Goal: Task Accomplishment & Management: Use online tool/utility

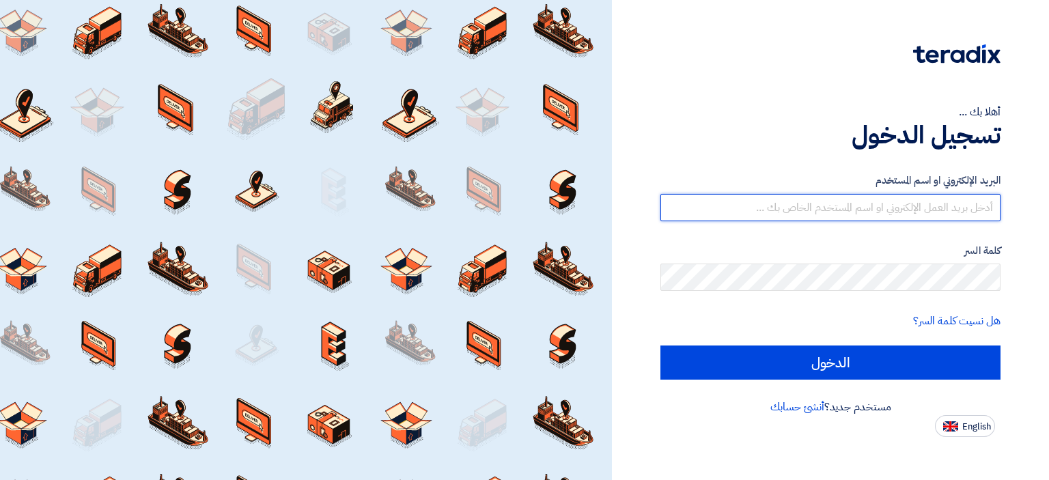
type input "[DOMAIN_NAME][EMAIL_ADDRESS][DOMAIN_NAME]"
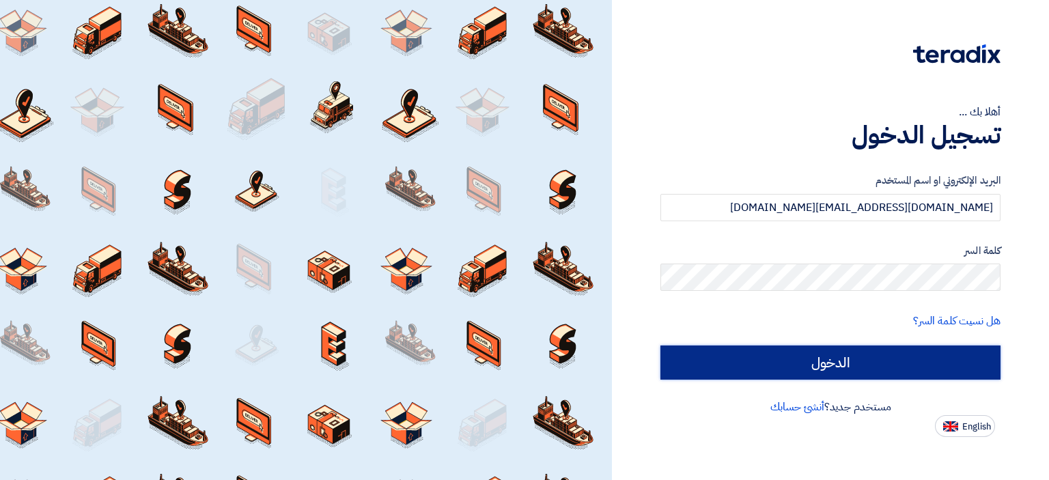
click at [752, 360] on input "الدخول" at bounding box center [830, 362] width 340 height 34
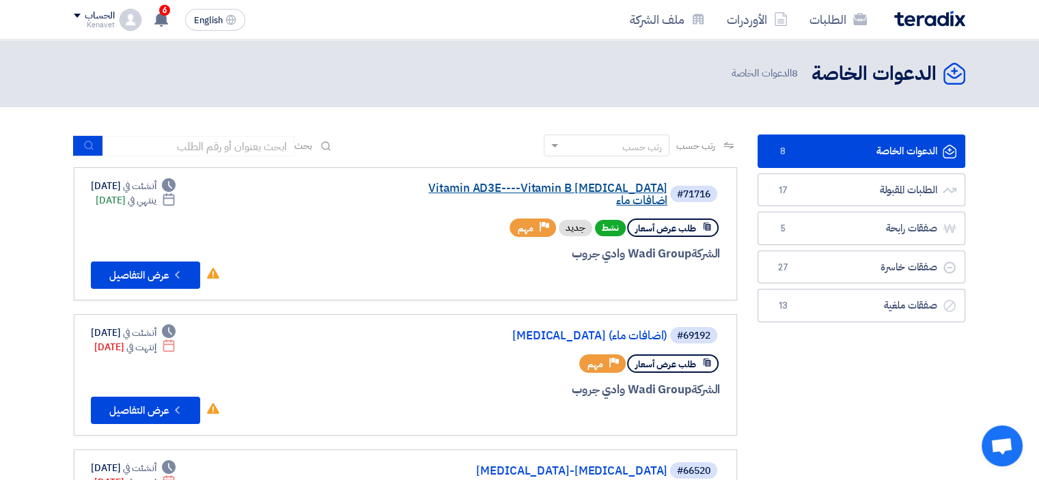
click at [484, 182] on link "Vitamin AD3E----Vitamin B [MEDICAL_DATA] اضافات ماء" at bounding box center [530, 194] width 273 height 25
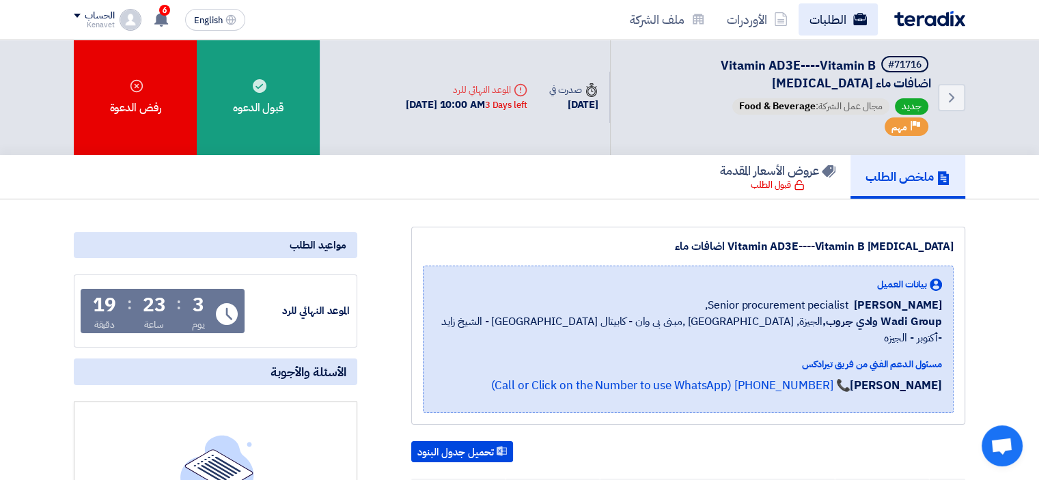
click at [842, 17] on link "الطلبات" at bounding box center [837, 19] width 79 height 32
